Goal: Task Accomplishment & Management: Use online tool/utility

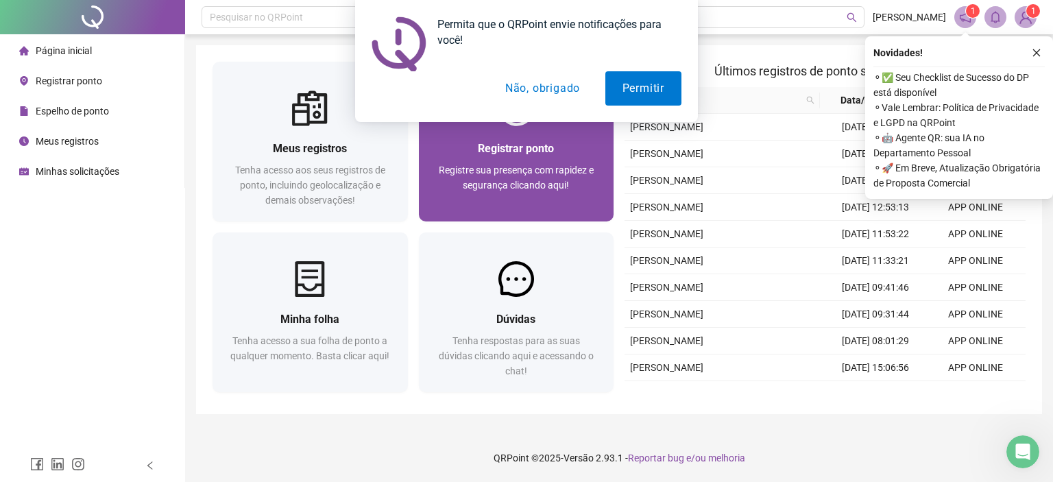
click at [519, 167] on span "Registre sua presença com rapidez e segurança clicando aqui!" at bounding box center [516, 177] width 155 height 26
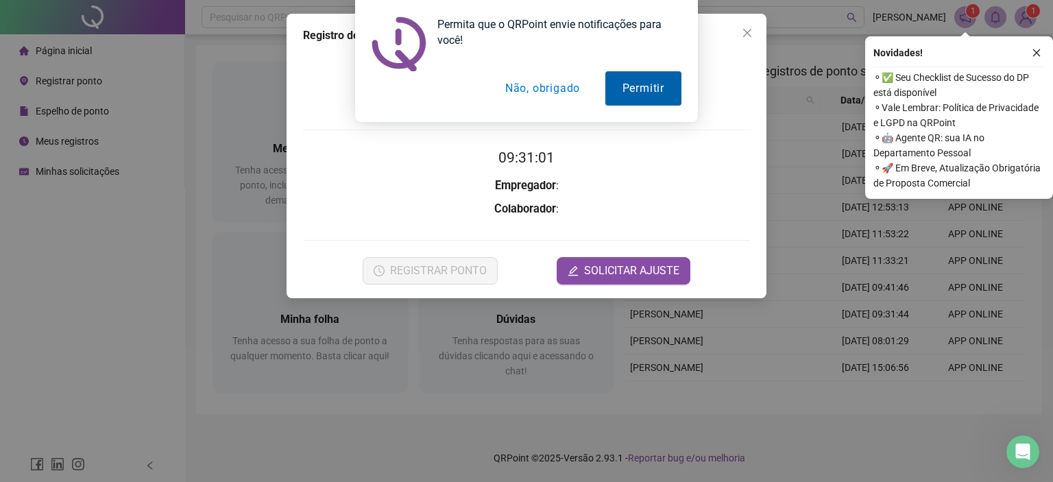
click at [662, 90] on button "Permitir" at bounding box center [643, 88] width 76 height 34
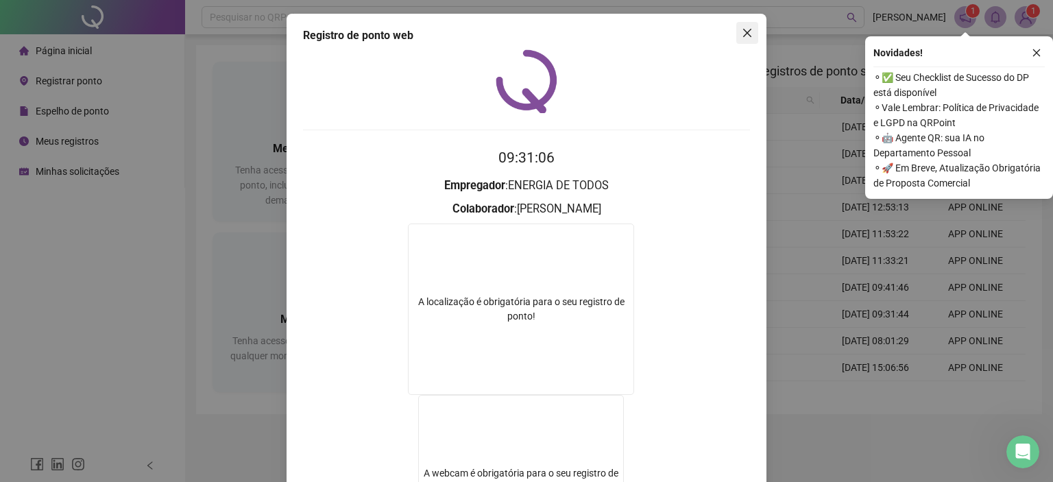
click at [743, 36] on icon "close" at bounding box center [747, 33] width 8 height 8
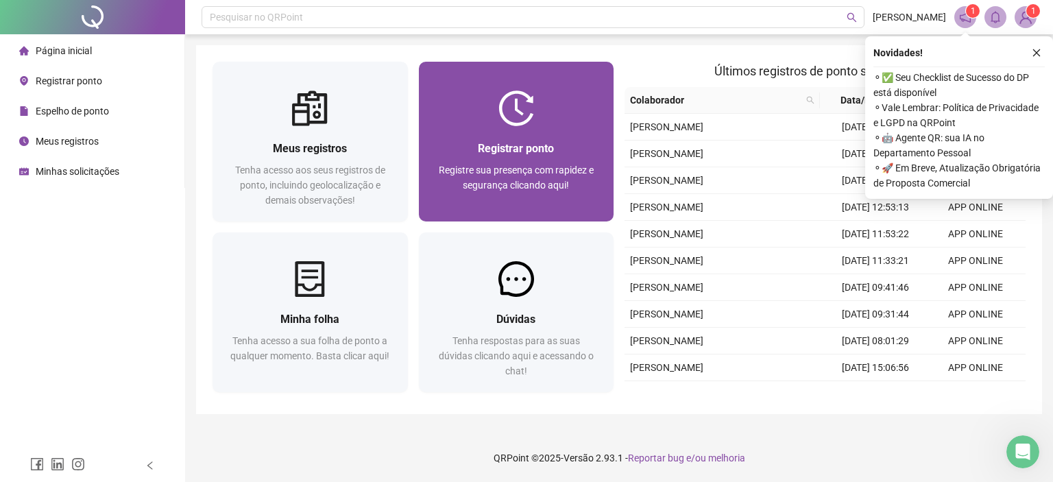
click at [561, 146] on div "Registrar ponto" at bounding box center [516, 148] width 162 height 17
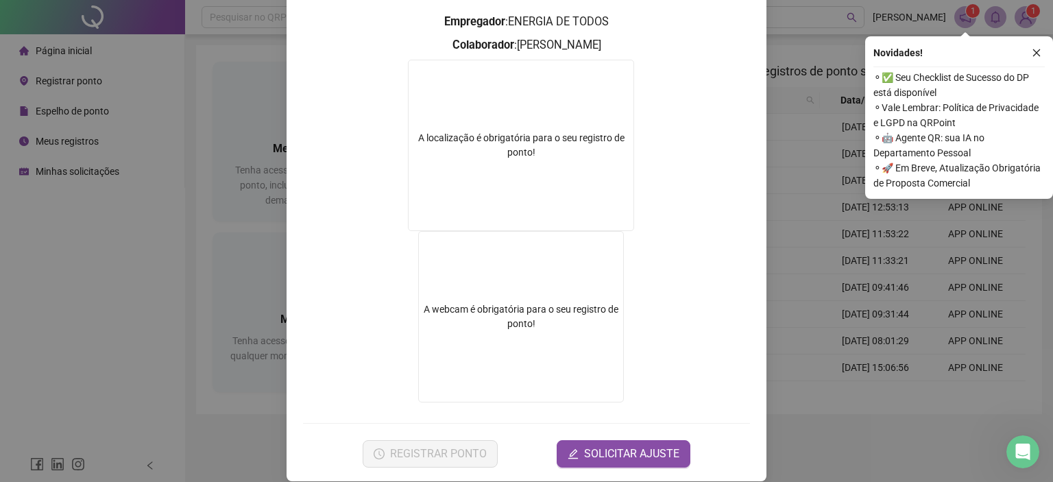
scroll to position [178, 0]
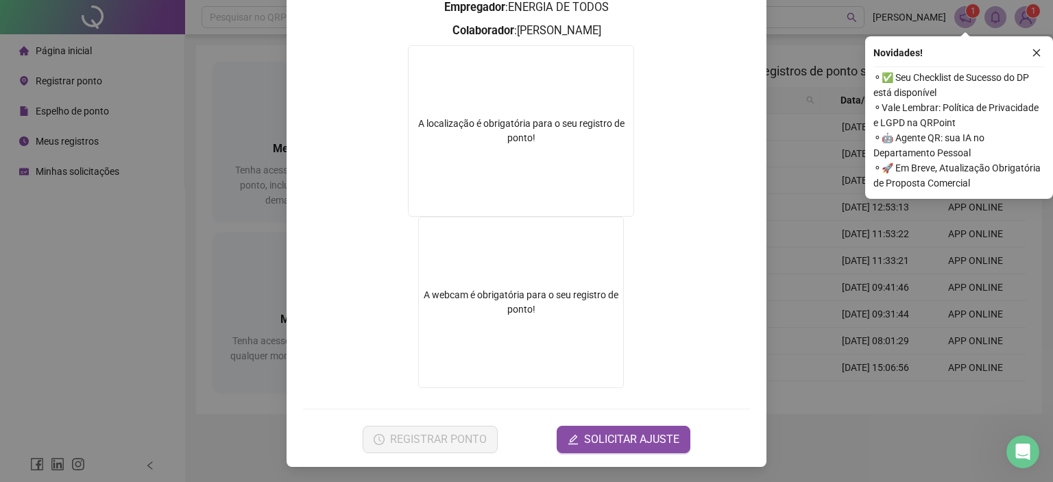
click at [537, 170] on div "A localização é obrigatória para o seu registro de ponto!" at bounding box center [521, 130] width 226 height 171
click at [1036, 54] on icon "close" at bounding box center [1036, 53] width 10 height 10
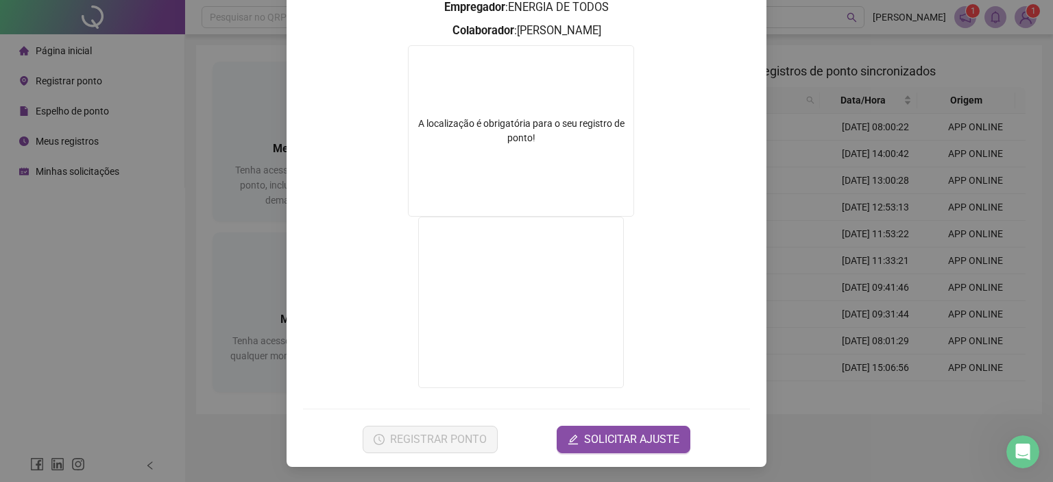
click at [507, 121] on div "A localização é obrigatória para o seu registro de ponto!" at bounding box center [520, 131] width 225 height 29
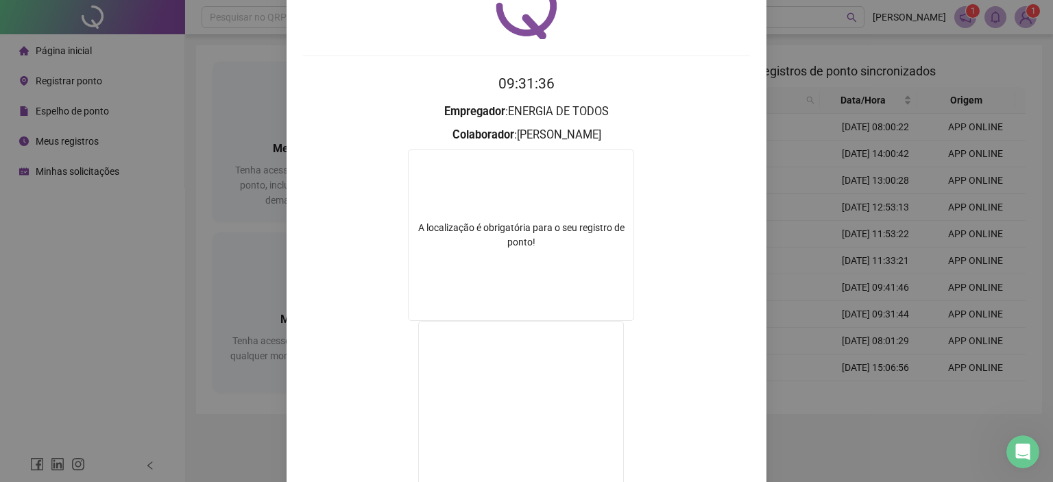
scroll to position [0, 0]
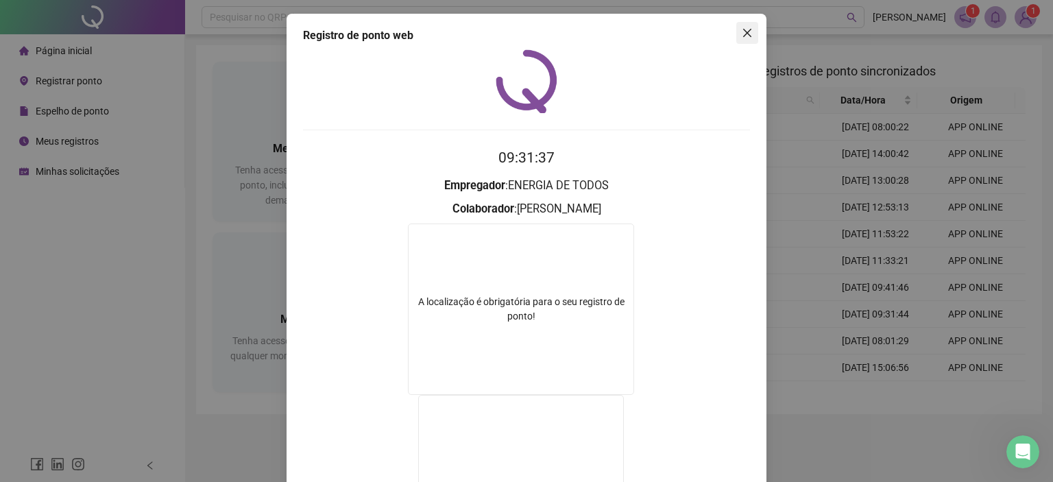
click at [736, 34] on span "Close" at bounding box center [747, 32] width 22 height 11
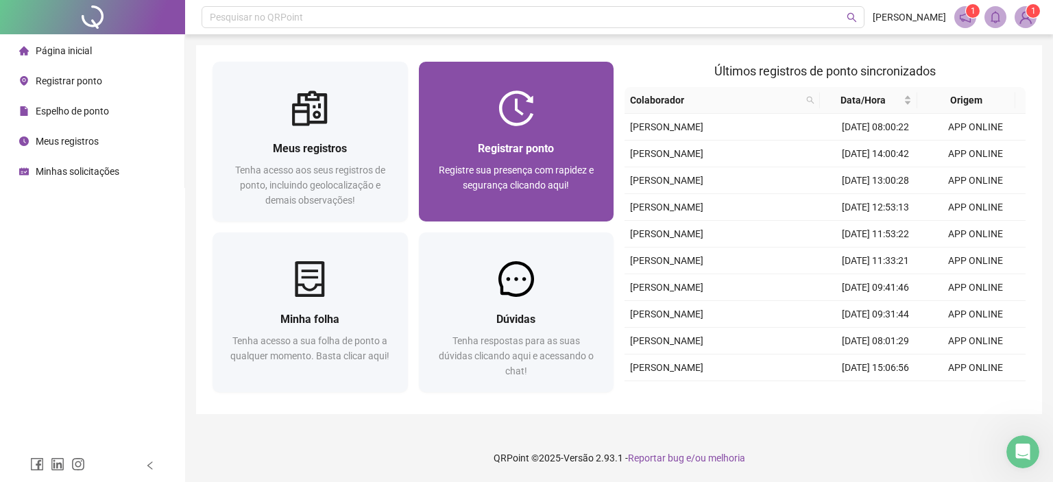
click at [533, 117] on img at bounding box center [516, 108] width 36 height 36
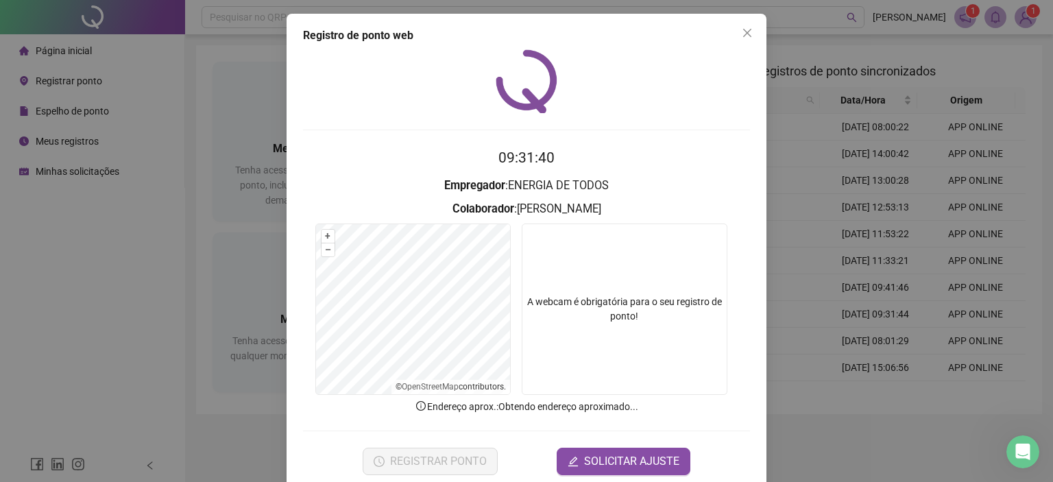
scroll to position [22, 0]
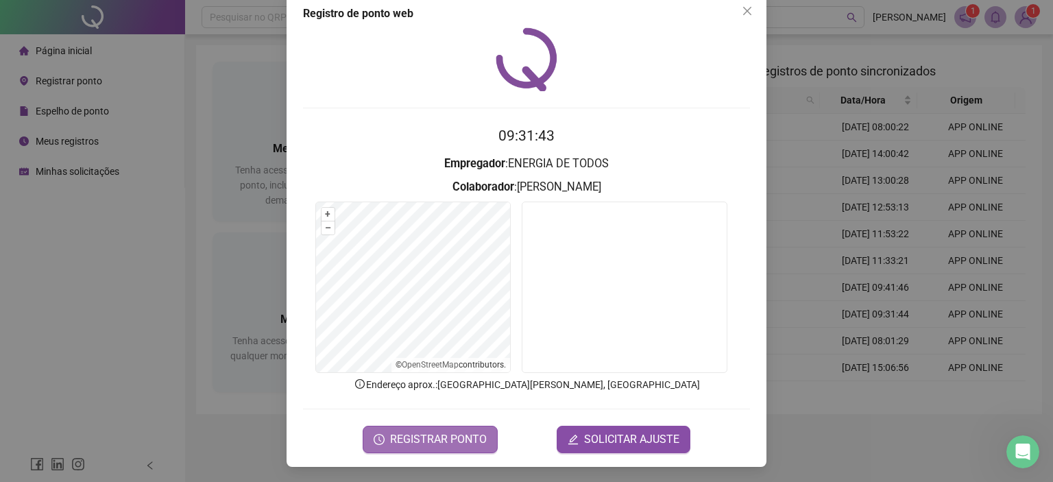
click at [448, 448] on button "REGISTRAR PONTO" at bounding box center [430, 439] width 135 height 27
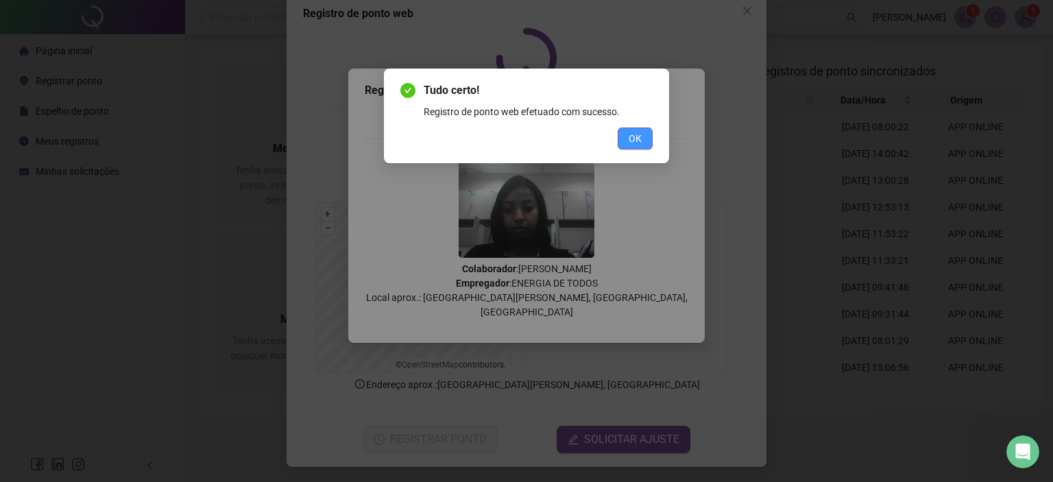
click at [637, 139] on span "OK" at bounding box center [634, 138] width 13 height 15
